Goal: Find specific page/section: Find specific page/section

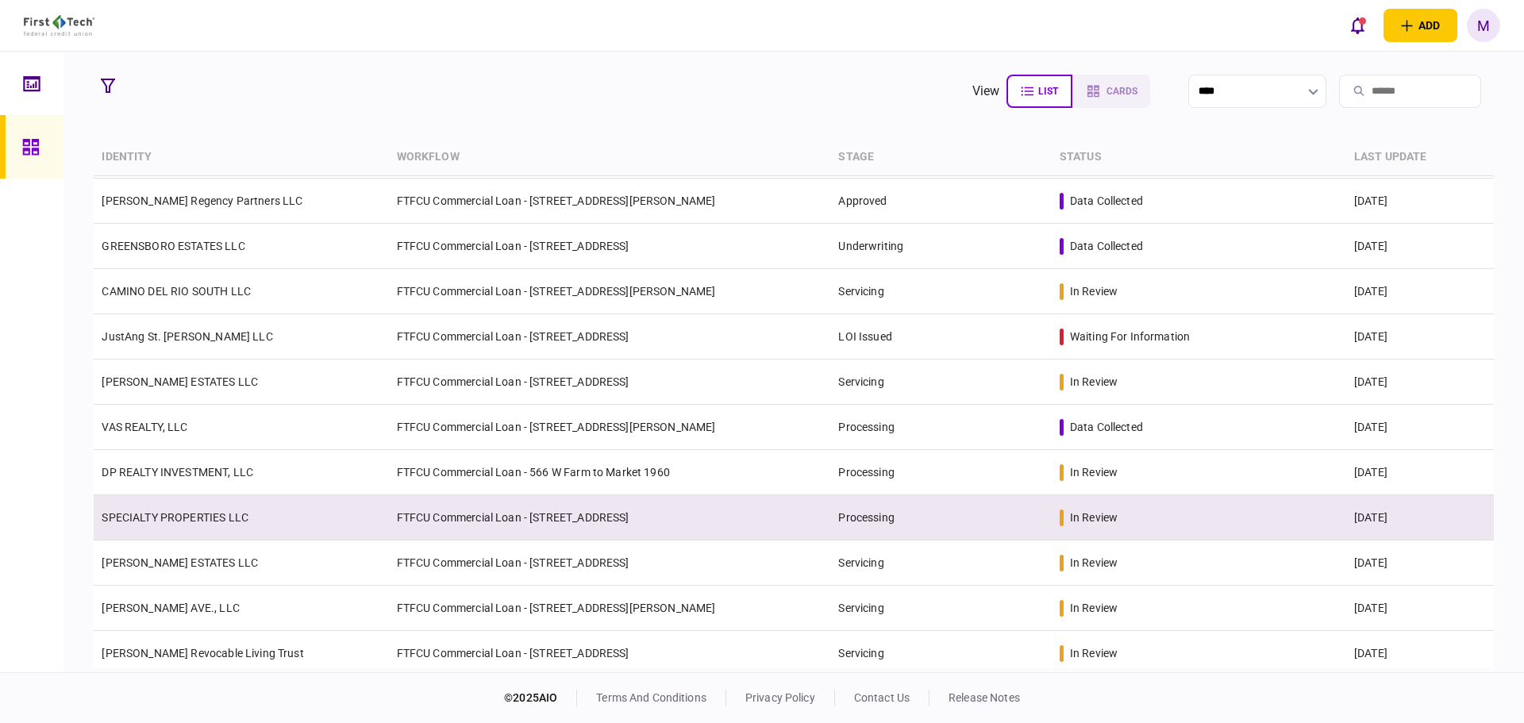
scroll to position [413, 0]
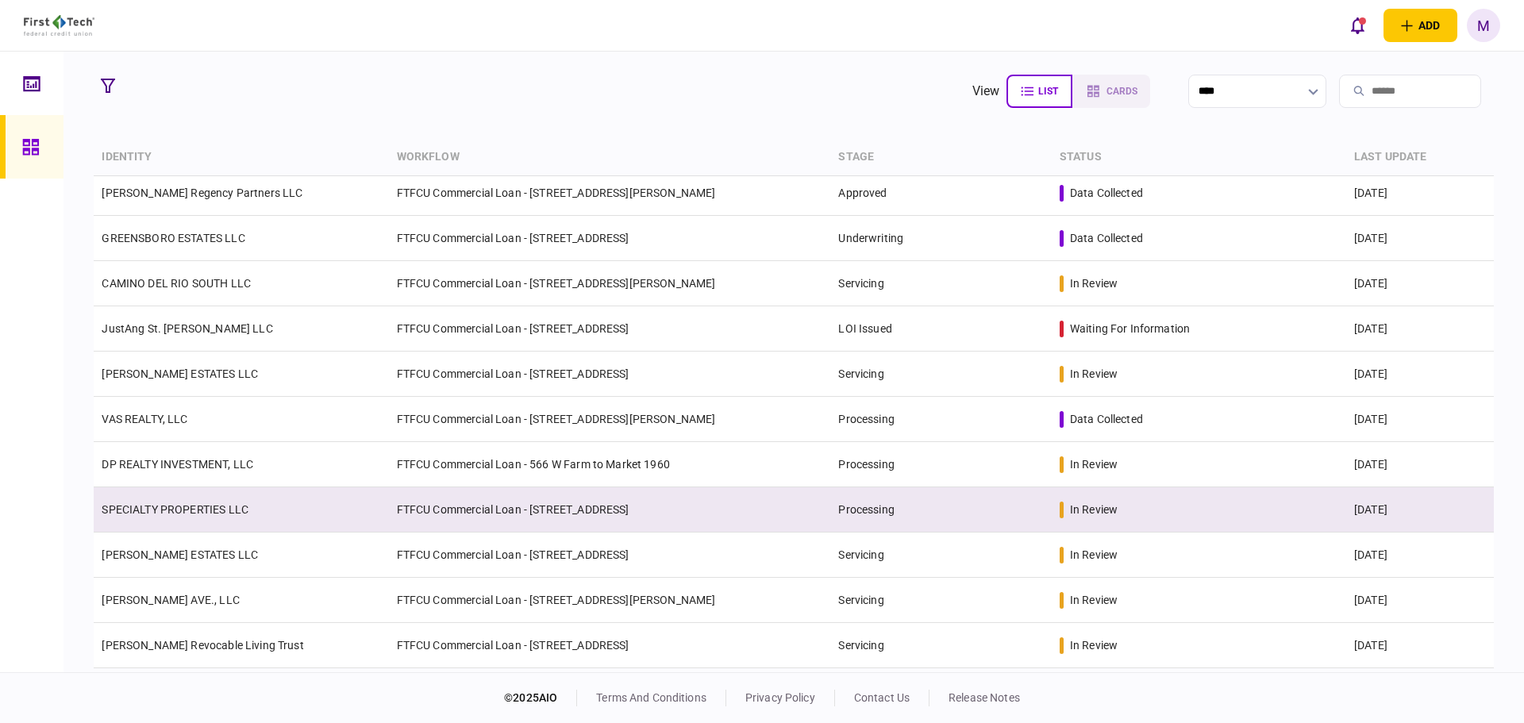
click at [213, 510] on link "SPECIALTY PROPERTIES LLC" at bounding box center [175, 509] width 147 height 13
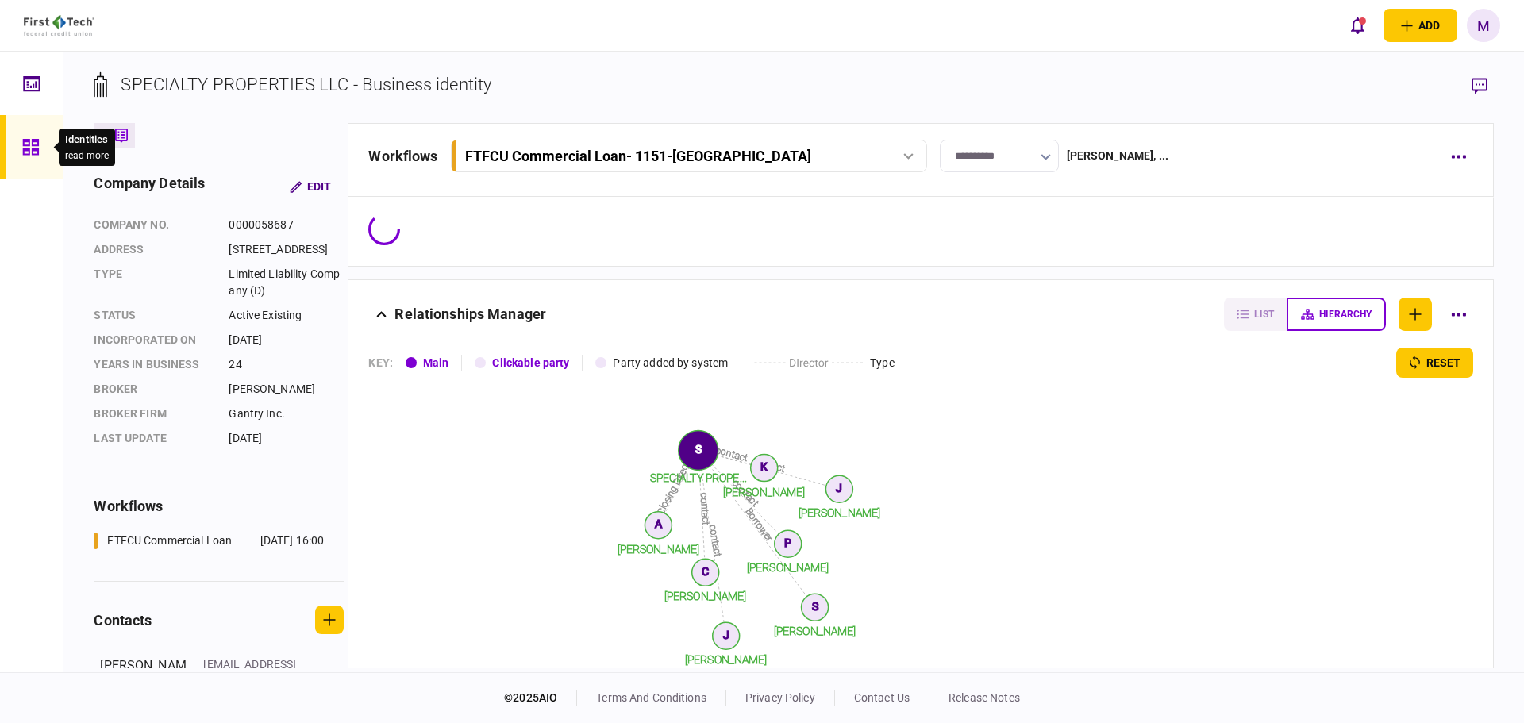
click at [37, 158] on div at bounding box center [34, 146] width 25 height 63
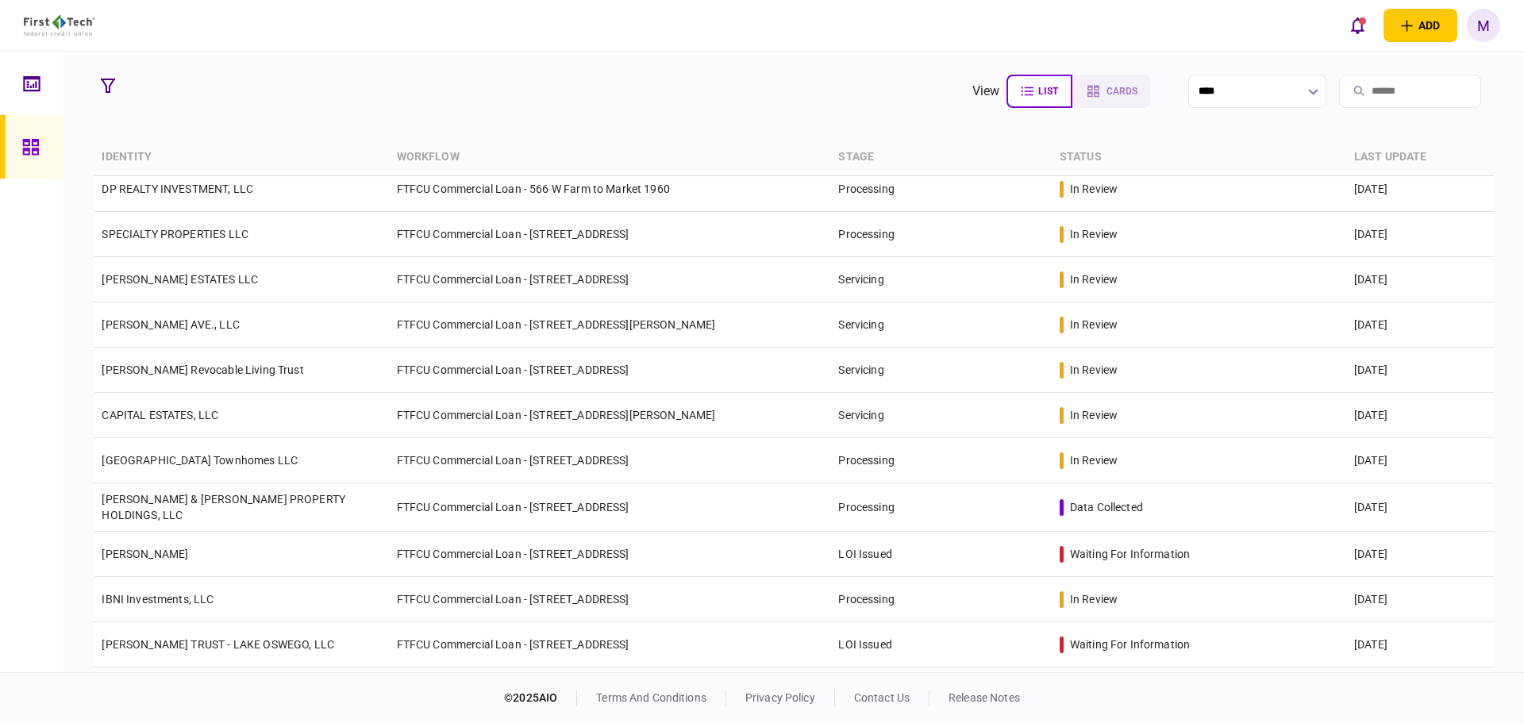
scroll to position [741, 0]
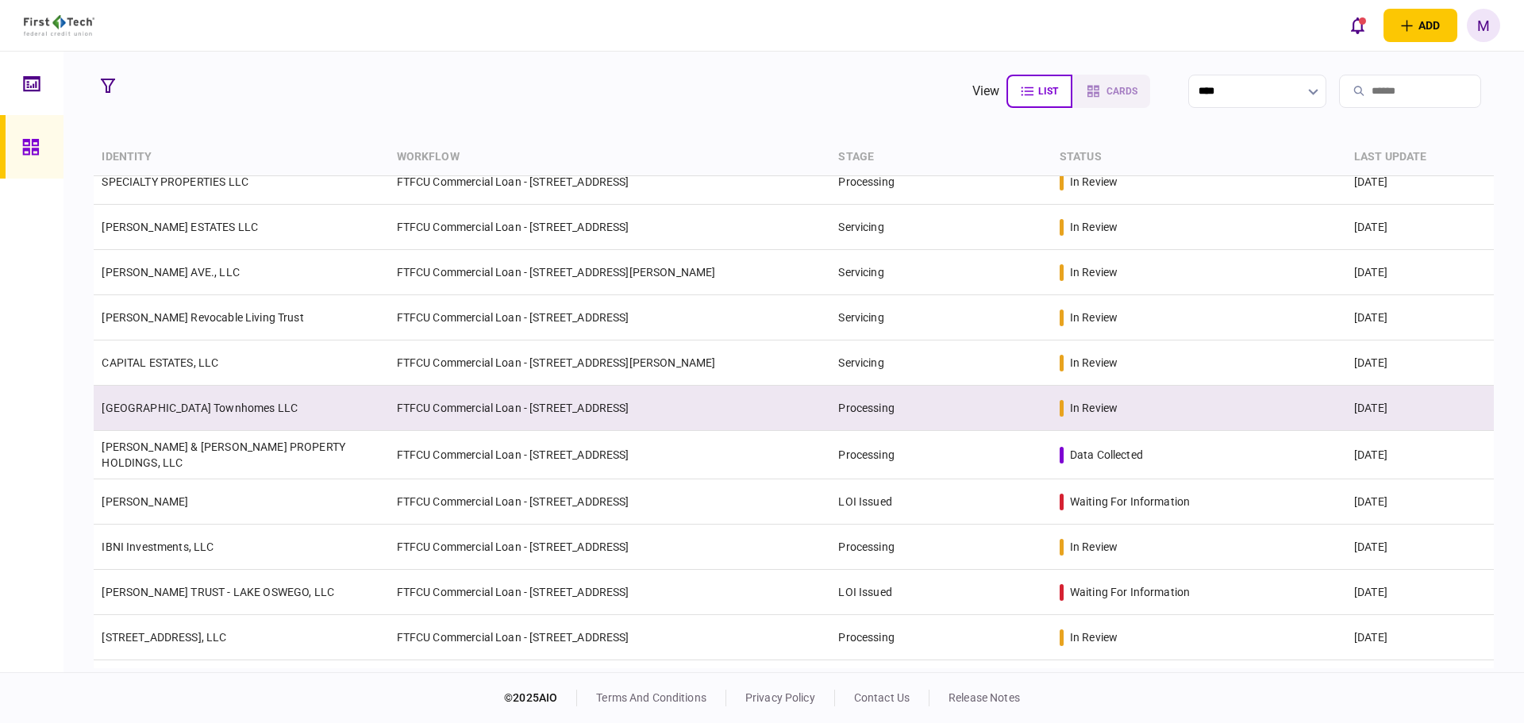
click at [190, 397] on td "[GEOGRAPHIC_DATA] Townhomes LLC" at bounding box center [241, 408] width 294 height 45
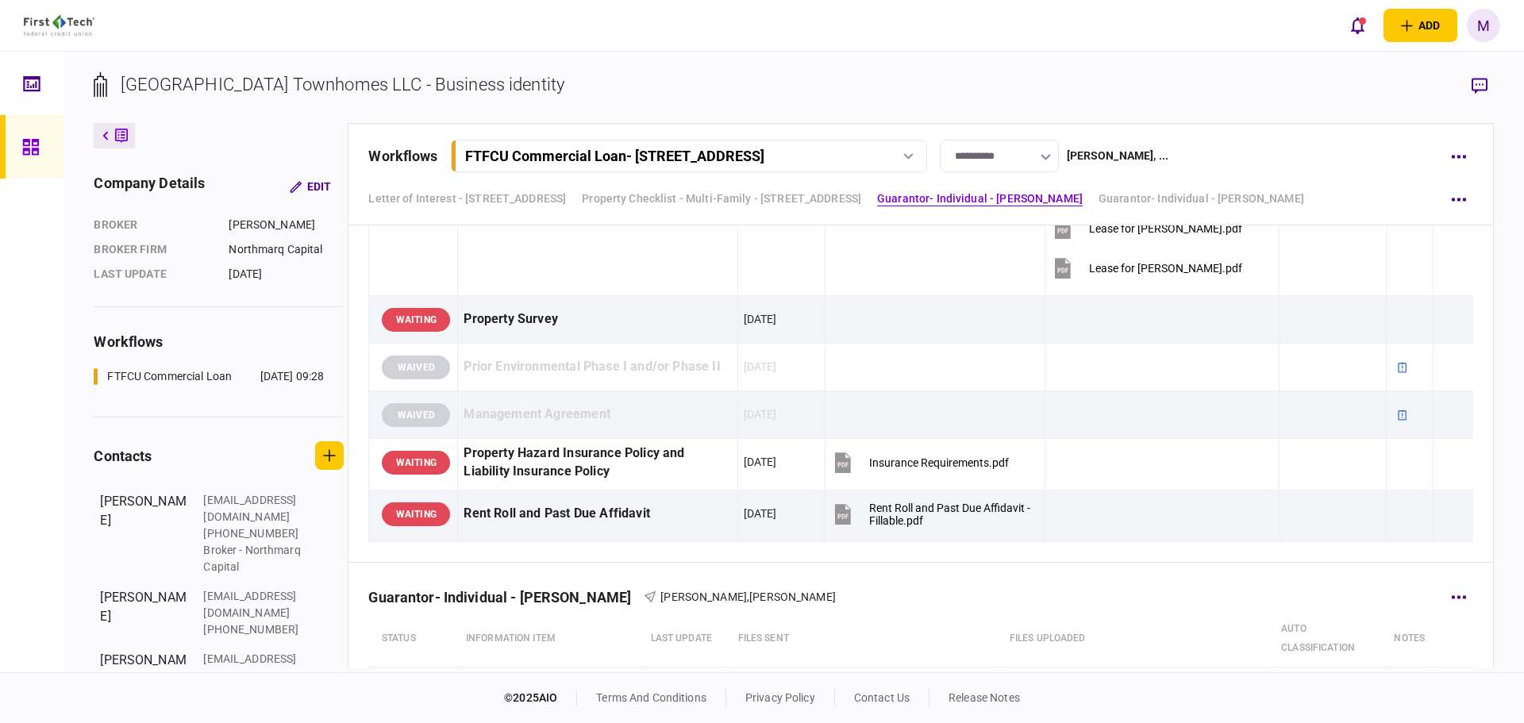
scroll to position [2037, 0]
